Goal: Go to known website: Go to known website

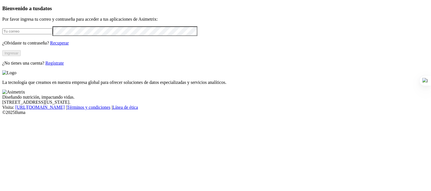
type input "[PERSON_NAME][EMAIL_ADDRESS][PERSON_NAME][DOMAIN_NAME]"
click at [21, 56] on button "Ingresar" at bounding box center [11, 53] width 18 height 6
